Goal: Task Accomplishment & Management: Complete application form

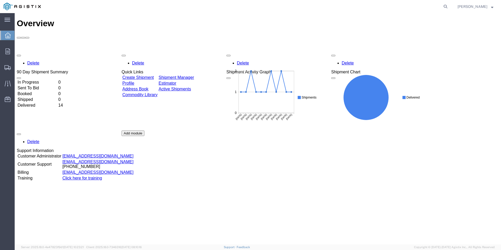
click at [135, 75] on link "Create Shipment" at bounding box center [137, 77] width 31 height 4
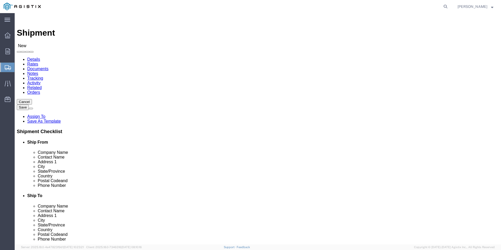
select select
click select "Select PG&E R&B Company"
select select "9596"
click select "Select PG&E R&B Company"
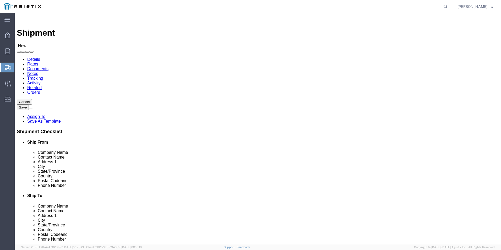
select select "PURCHORD"
select select
click select "Select All Others [GEOGRAPHIC_DATA] [GEOGRAPHIC_DATA] [GEOGRAPHIC_DATA] [GEOGRA…"
select select "19740"
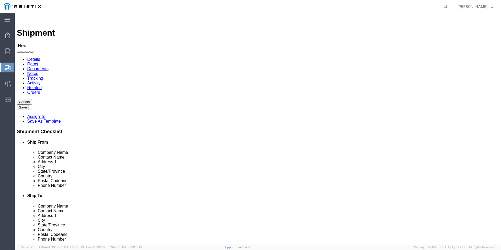
click select "Select All Others [GEOGRAPHIC_DATA] [GEOGRAPHIC_DATA] [GEOGRAPHIC_DATA] [GEOGRA…"
click input "text"
type input "Core & Main"
click input "text"
type input "[PERSON_NAME]"
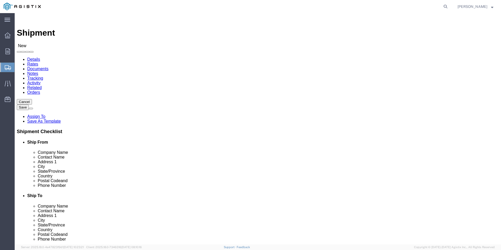
click input "text"
type input "[STREET_ADDRESS][PERSON_NAME]"
select select
click input "text"
type input "Fremont"
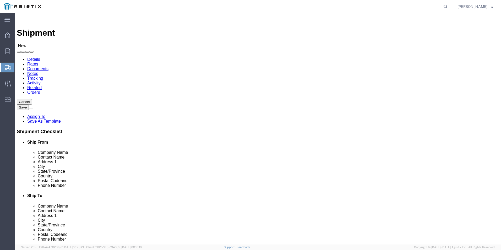
drag, startPoint x: 87, startPoint y: 181, endPoint x: 57, endPoint y: 180, distance: 30.7
click div "City Fremont Fremont - PG&E - (FREMONT MATERIALS RECEIVING) [STREET_ADDRESS][PE…"
drag, startPoint x: 110, startPoint y: 161, endPoint x: 46, endPoint y: 161, distance: 64.4
click div "Address [STREET_ADDRESS][PERSON_NAME]"
type input "[STREET_ADDRESS]"
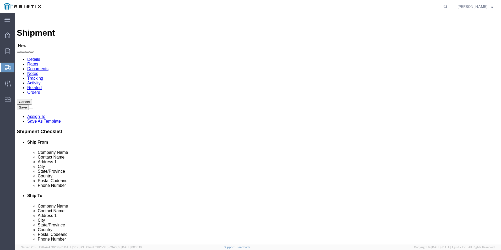
select select
type input "[GEOGRAPHIC_DATA][PERSON_NAME]"
select select
type input "c"
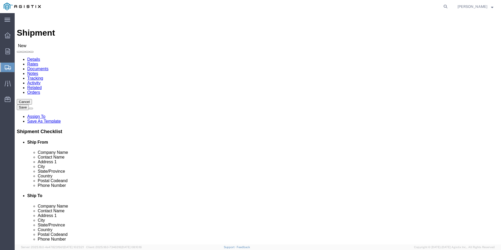
select select
select select "CA"
click input "text"
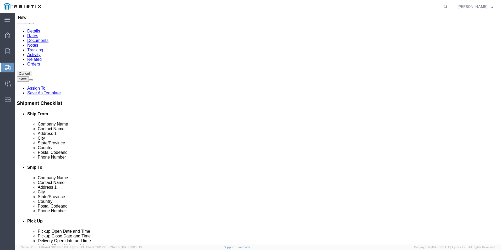
scroll to position [79, 0]
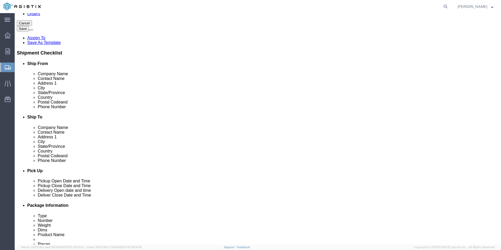
type input "95112"
select select
click input "text"
type input "[PHONE_NUMBER]"
click input "text"
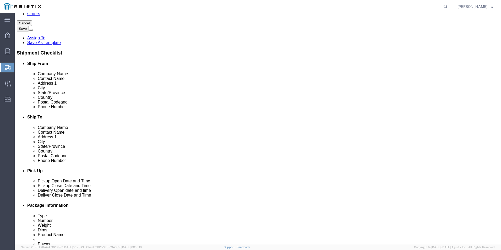
type input "[PERSON_NAME][EMAIL_ADDRESS][PERSON_NAME][DOMAIN_NAME]"
checkbox input "true"
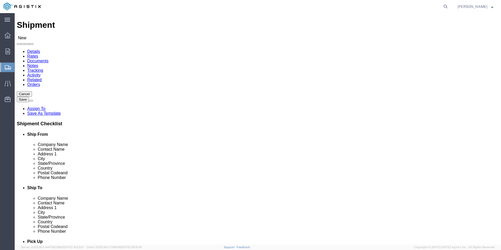
scroll to position [0, 0]
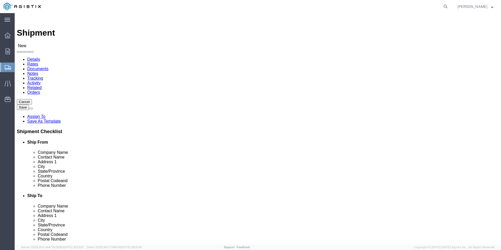
click input "text"
type input "Fremont"
click p "- PG&E - (FREMONT MATERIALS RECEIVING) [STREET_ADDRESS][PERSON_NAME]"
select select
type input "PG&E"
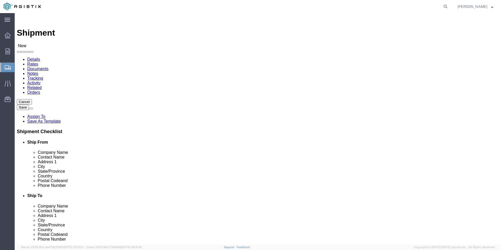
type input "FREMONT MATERIALS RECEIVING"
type input "[STREET_ADDRESS][PERSON_NAME]"
type input "FREMONT"
type input "94538"
type input "[PHONE_NUMBER]"
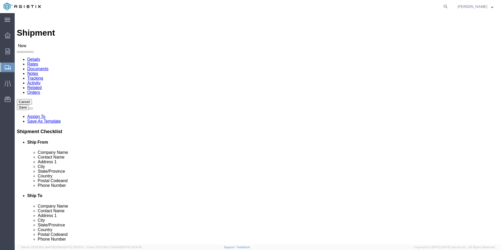
select select "CA"
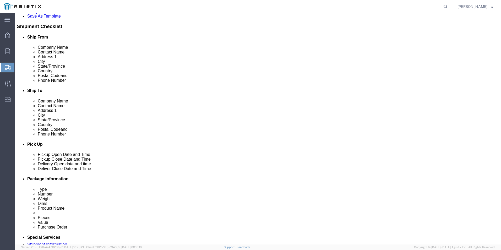
scroll to position [157, 0]
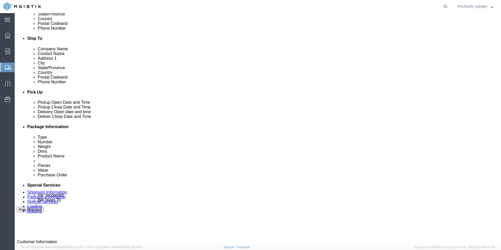
type input "FREMONT"
select select
click div "Core & Main [STREET_ADDRESS] Pickup Delivery"
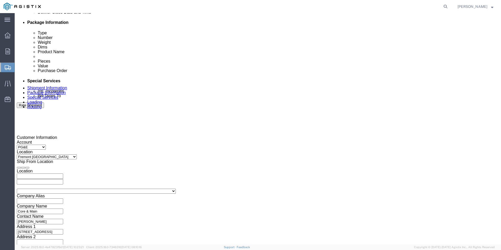
scroll to position [262, 0]
click div "[DATE] 2:00 PM"
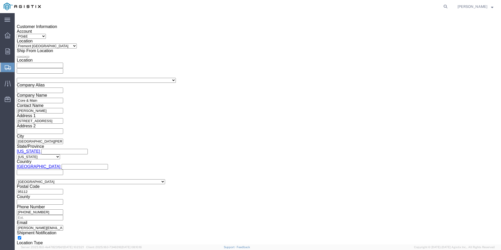
click input "2:00 PM"
click input "8:00 PM"
type input "8:00 AM"
click button "Apply"
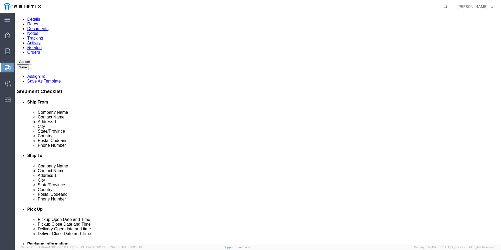
scroll to position [110, 0]
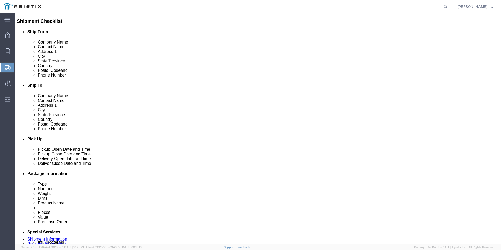
drag, startPoint x: 154, startPoint y: 121, endPoint x: 59, endPoint y: 114, distance: 94.7
click div "Location My Profile Location (OBSOLETE) [PERSON_NAME] SC - GC TRAILER (OBSOLETE…"
type input "[PERSON_NAME][EMAIL_ADDRESS][PERSON_NAME][DOMAIN_NAME]"
drag, startPoint x: 106, startPoint y: 109, endPoint x: 64, endPoint y: 108, distance: 42.4
click div "Phone Number [PHONE_NUMBER]"
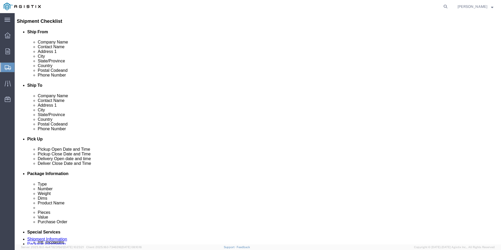
type input "[PHONE_NUMBER]"
click div "Location My Profile Location (OBSOLETE) [PERSON_NAME] SC - GC TRAILER (OBSOLETE…"
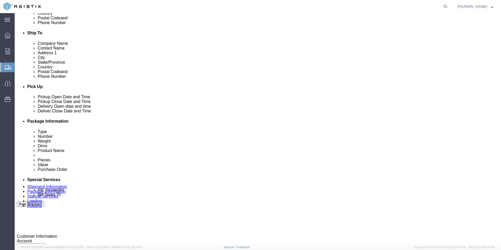
scroll to position [267, 0]
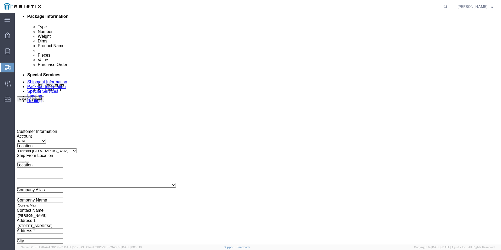
click div "[DATE] 9:00 AM"
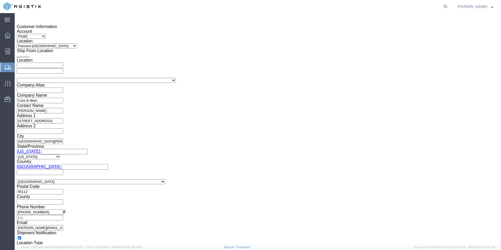
click input "9:00 AM"
click input "2:00 AM"
type input "2:00 PM"
click button "Apply"
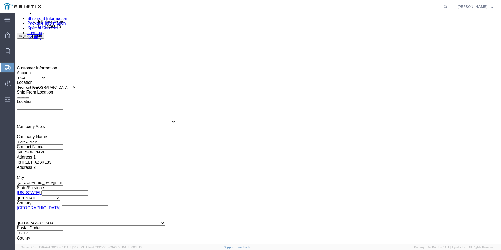
scroll to position [294, 0]
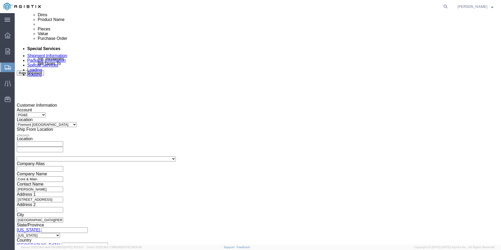
click div
click input "3:00 PM"
click input "8:00 PM"
type input "8:00 AM"
click button "Apply"
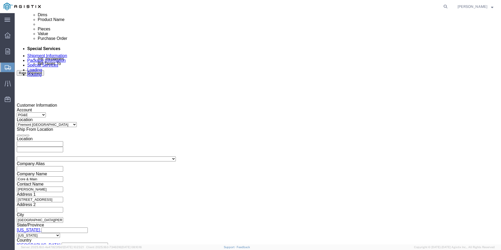
click div
click input "2:00 PM"
type input "2:00 PM"
click button "Apply"
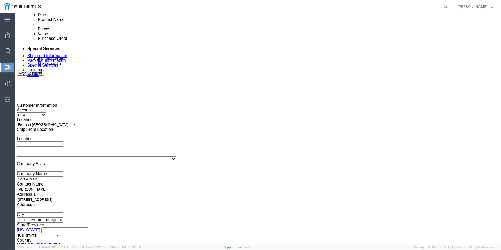
click div "[DATE] 4:00 PM"
click button "Apply"
click div "[DATE] 3:00 PM"
click button "Apply"
click div "[DATE] 3:00 PM"
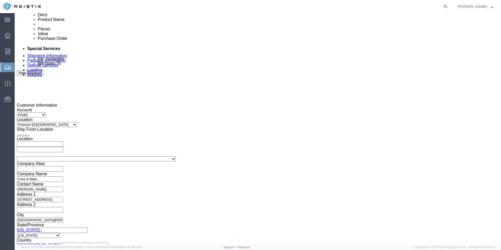
click input "10:00 AM"
click button "Apply"
click div "[DATE] 3:00 PM"
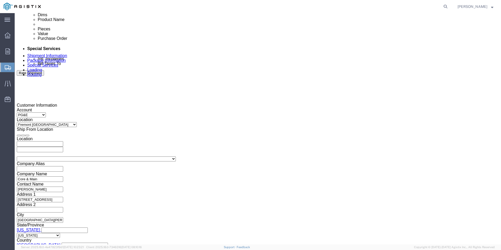
click input "10:00 AM"
type input "8:00 AM"
click button "Apply"
click input "text"
type input "3501417433"
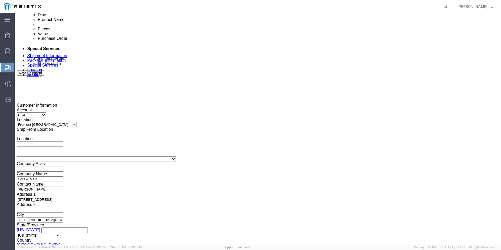
click div "References Add reference"
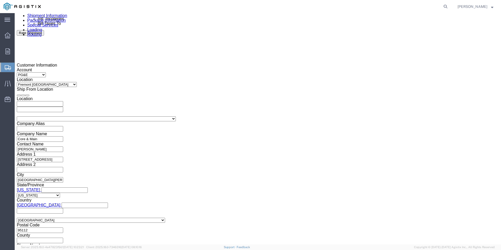
scroll to position [372, 0]
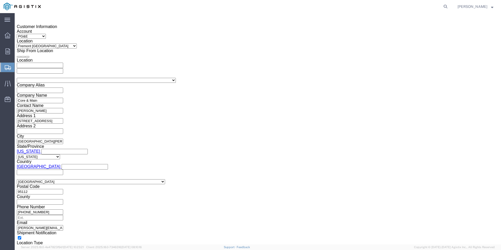
click button "Continue"
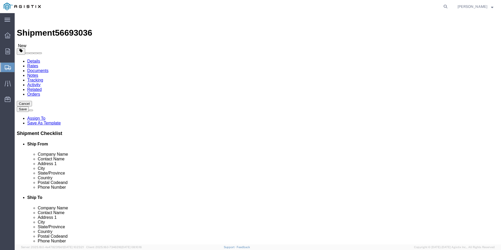
click select "Select Bulk Bundle(s) Cardboard Box(es) Carton(s) Crate(s) Drum(s) (Fiberboard)…"
select select "PONS"
click select "Select Bulk Bundle(s) Cardboard Box(es) Carton(s) Crate(s) Drum(s) (Fiberboard)…"
click icon
click input "text"
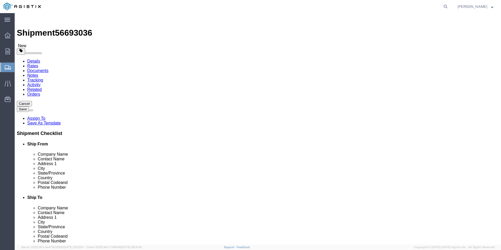
type input "1"
click input "1"
type input "19"
click input "text"
type input "61"
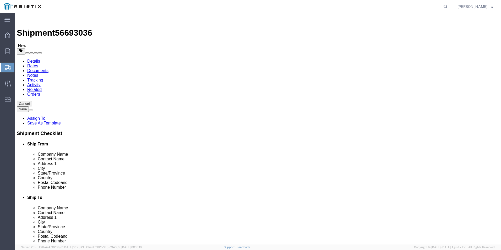
click input "text"
type input "40"
type input "30"
drag, startPoint x: 82, startPoint y: 131, endPoint x: 61, endPoint y: 130, distance: 20.7
click div "Weight Total weight of packages in pounds or kilograms 0.00 Select kgs lbs Ship…"
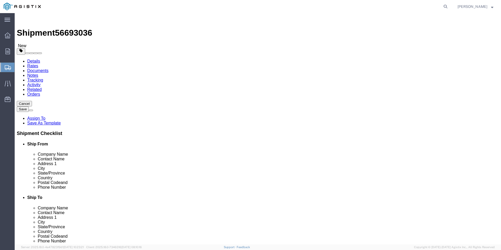
type input "460"
click link "Add Content"
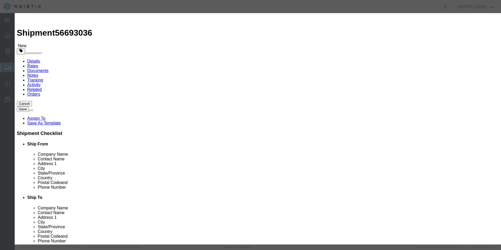
click input "text"
type input "M206622 Low Profile Rollers"
click input "0"
type input "1"
click input "text"
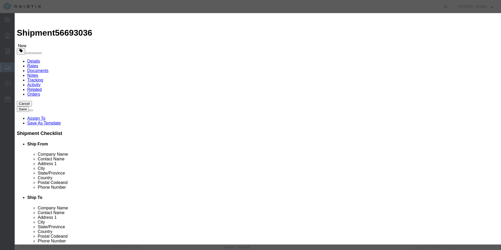
type input "6511.87"
click select "Select 50 55 60 65 70 85 92.5 100 125 175 250 300 400"
select select "50"
click select "Select 50 55 60 65 70 85 92.5 100 125 175 250 300 400"
click textarea
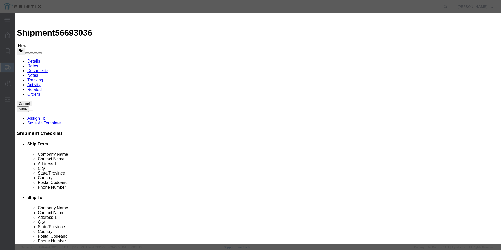
click button "Save & Close"
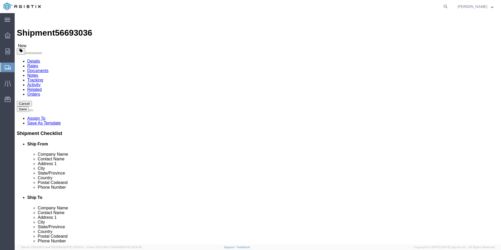
click link "Details"
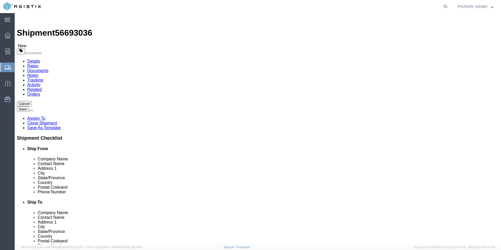
drag, startPoint x: 103, startPoint y: 151, endPoint x: 62, endPoint y: 156, distance: 40.8
click div "Location Select Select My Profile Location (OBSOLETE) [GEOGRAPHIC_DATA] SC - GC…"
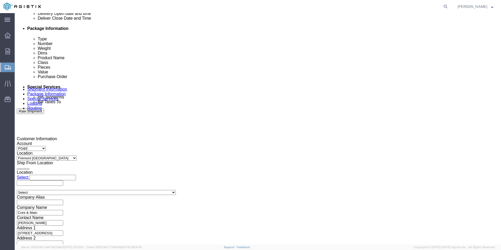
scroll to position [340, 0]
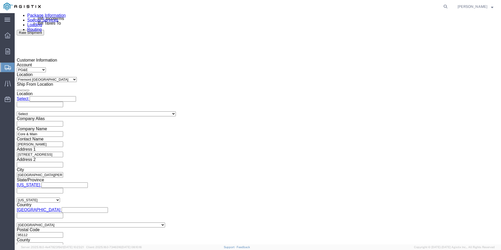
type input "[PERSON_NAME]"
click button "Continue"
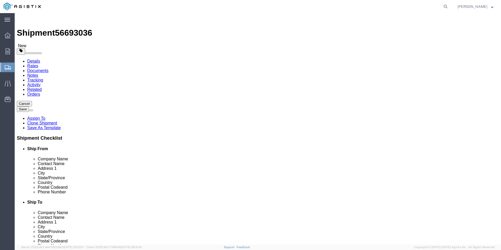
click button "Continue"
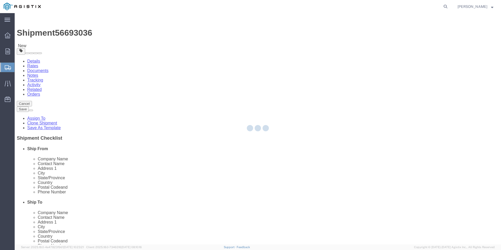
select select
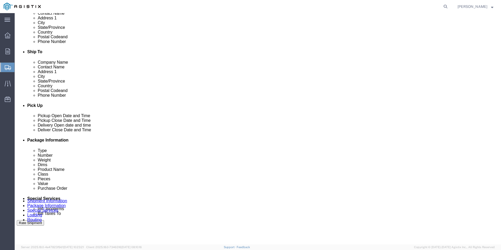
scroll to position [155, 0]
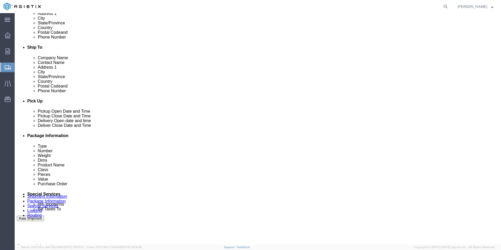
click input "text"
type input "[PERSON_NAME][EMAIL_ADDRESS][DOMAIN_NAME]"
type input "Enter Email Address"
drag, startPoint x: 74, startPoint y: 161, endPoint x: 80, endPoint y: 158, distance: 6.7
click input "Include shipping documents"
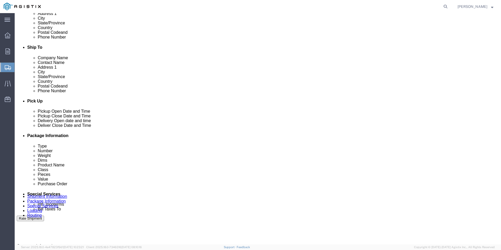
checkbox input "true"
click input "text"
type input "[PERSON_NAME][EMAIL_ADDRESS][PERSON_NAME][DOMAIN_NAME]"
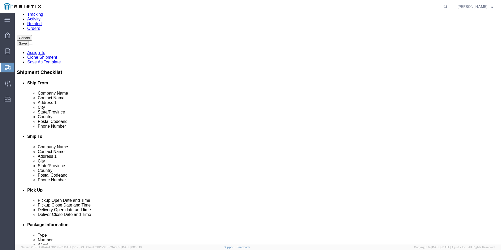
scroll to position [0, 0]
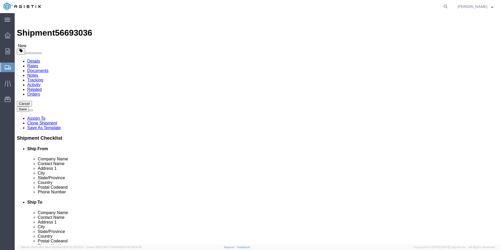
click link "Details"
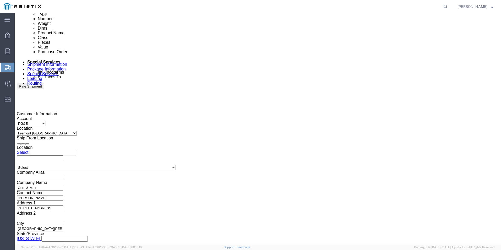
scroll to position [344, 0]
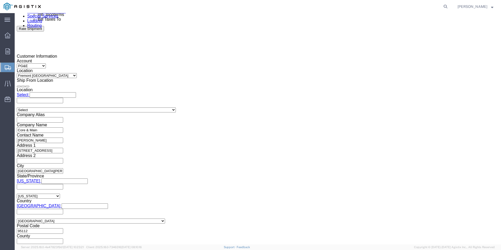
click button "Continue"
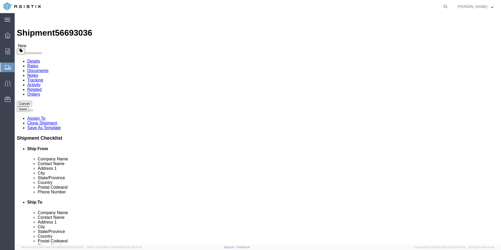
click button "Rate Shipment"
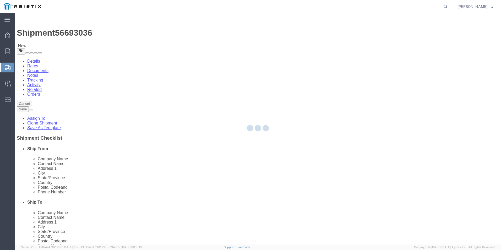
select select "PONS"
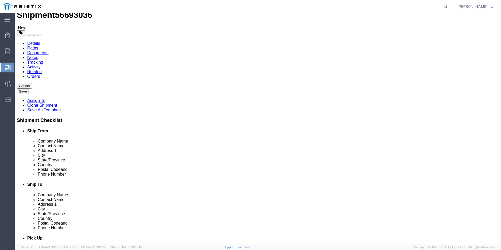
scroll to position [26, 0]
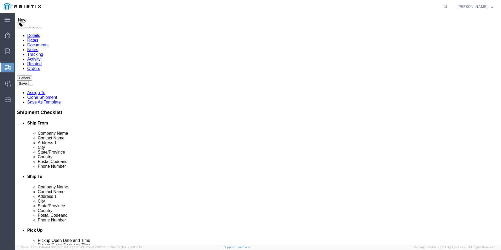
click dd "1.00 Each"
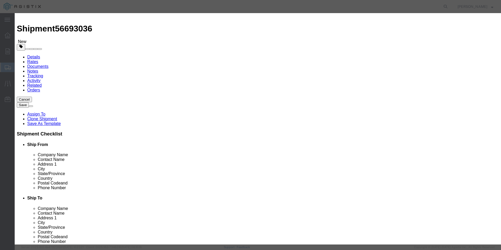
drag, startPoint x: 162, startPoint y: 63, endPoint x: 152, endPoint y: 62, distance: 9.7
click input "1.00"
type input "19"
type input "123725.53"
click button "Save & Close"
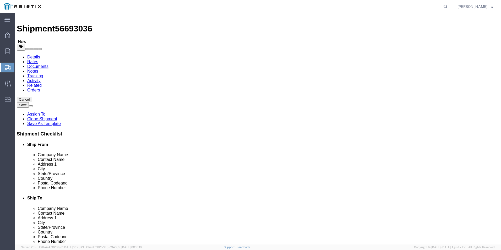
click button "Previous"
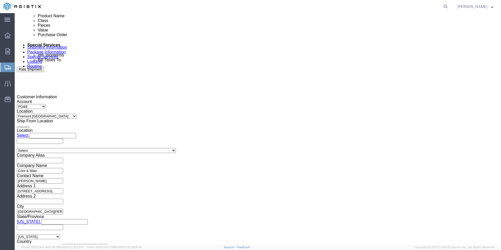
scroll to position [344, 0]
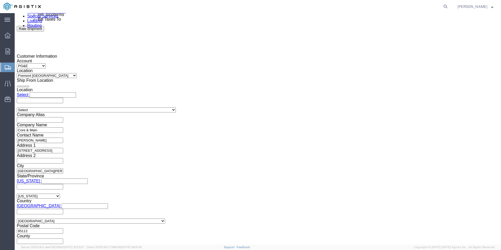
click button "Continue"
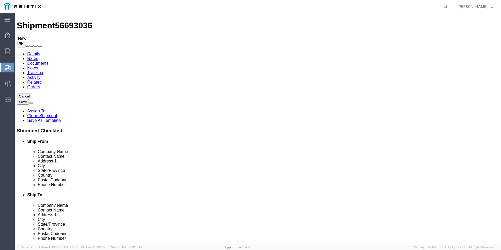
click button "Continue"
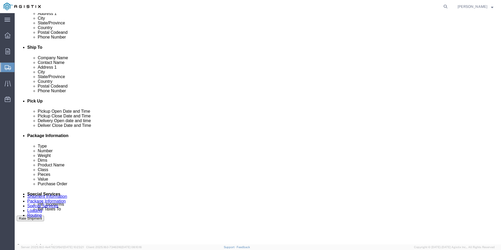
click button "Rate Shipment"
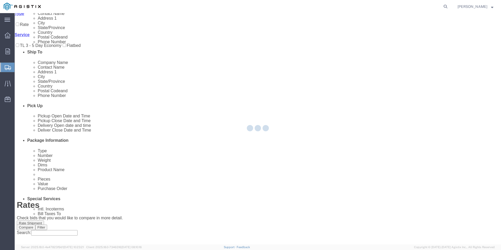
scroll to position [0, 0]
